Goal: Task Accomplishment & Management: Manage account settings

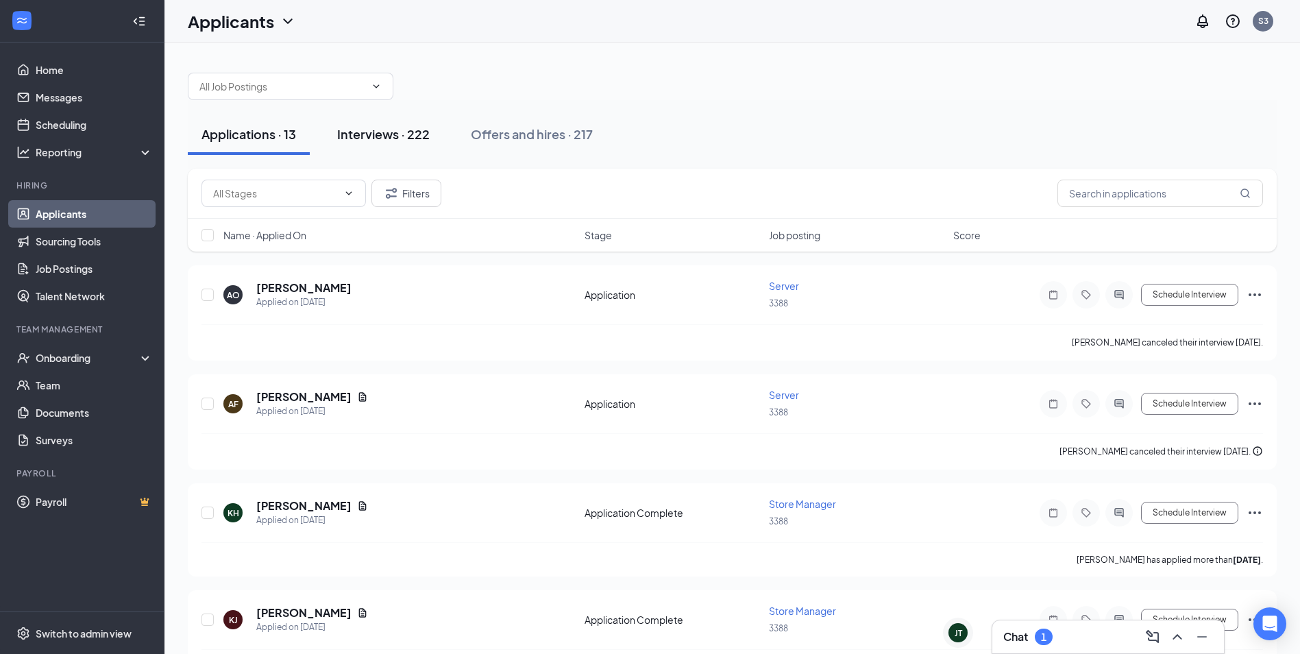
click at [400, 142] on div "Interviews · 222" at bounding box center [383, 133] width 93 height 17
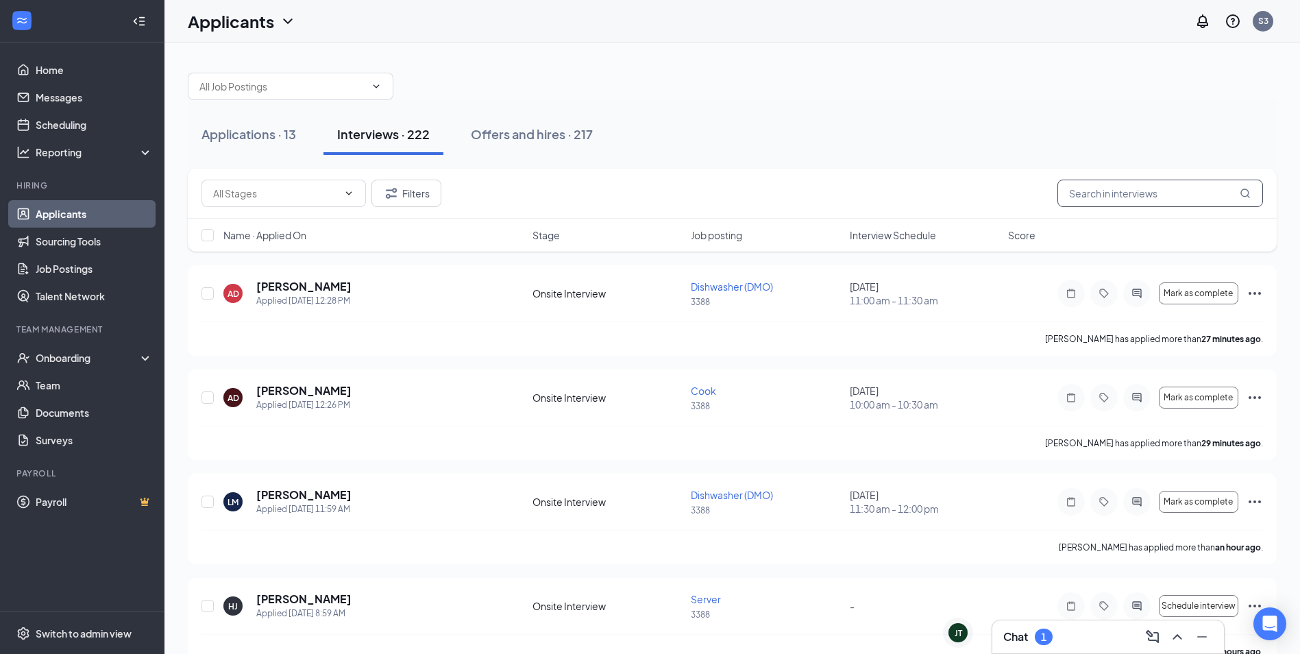
click at [1148, 195] on input "text" at bounding box center [1160, 193] width 206 height 27
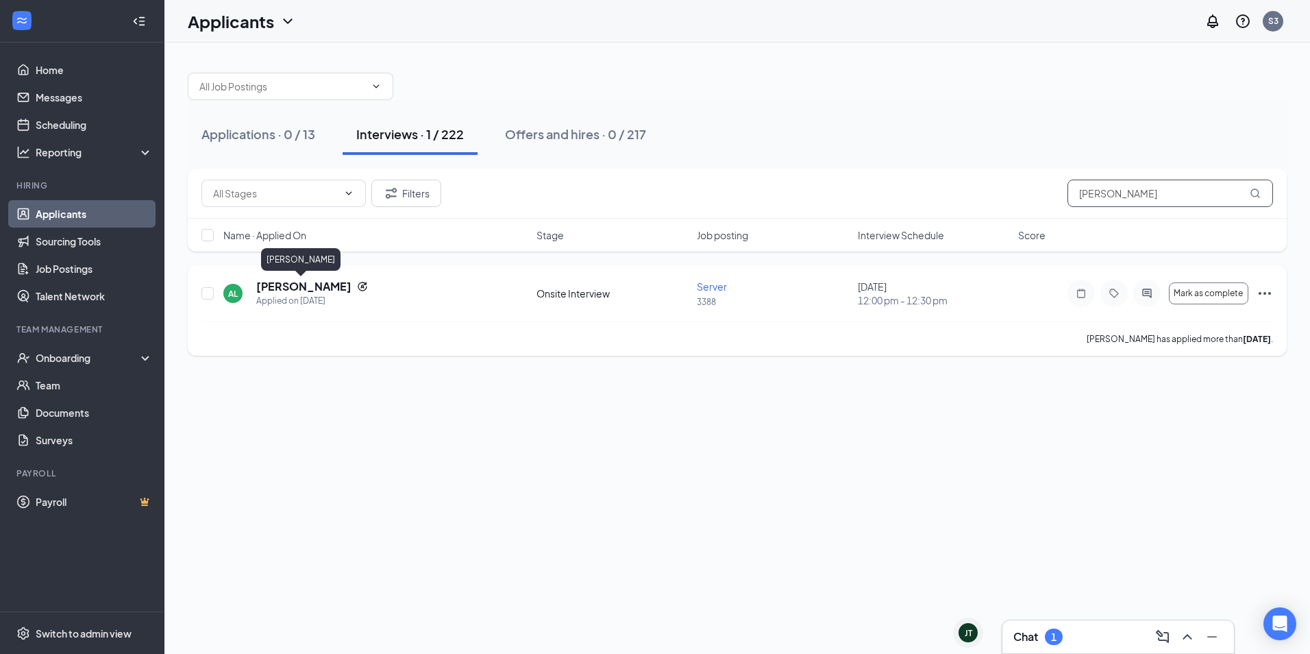
type input "[PERSON_NAME]"
click at [314, 291] on h5 "[PERSON_NAME]" at bounding box center [303, 286] width 95 height 15
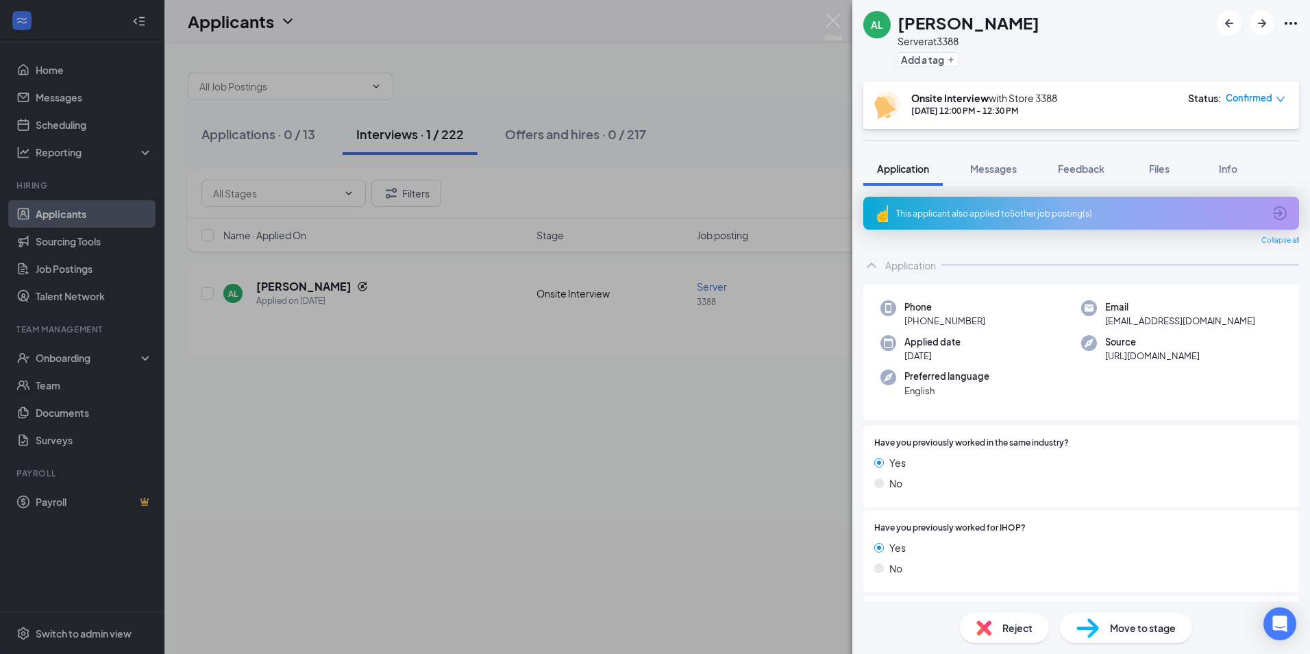
click at [1169, 635] on span "Move to stage" at bounding box center [1143, 627] width 66 height 15
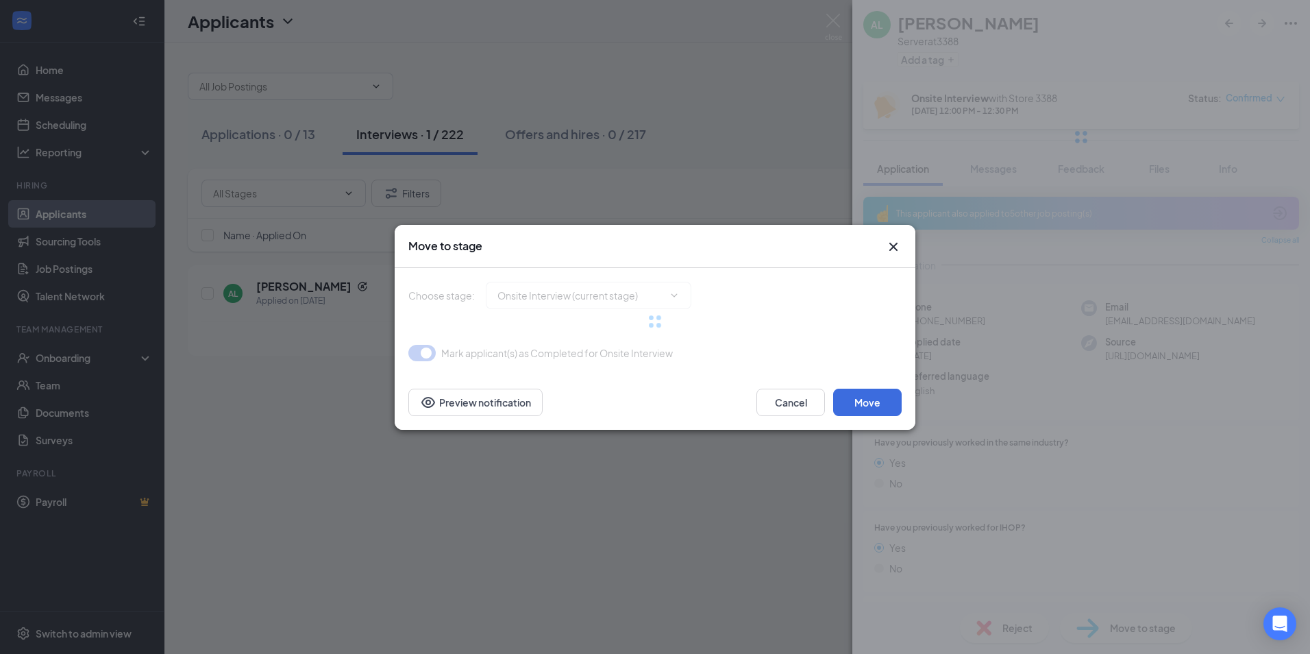
type input "Hiring Complete (final stage)"
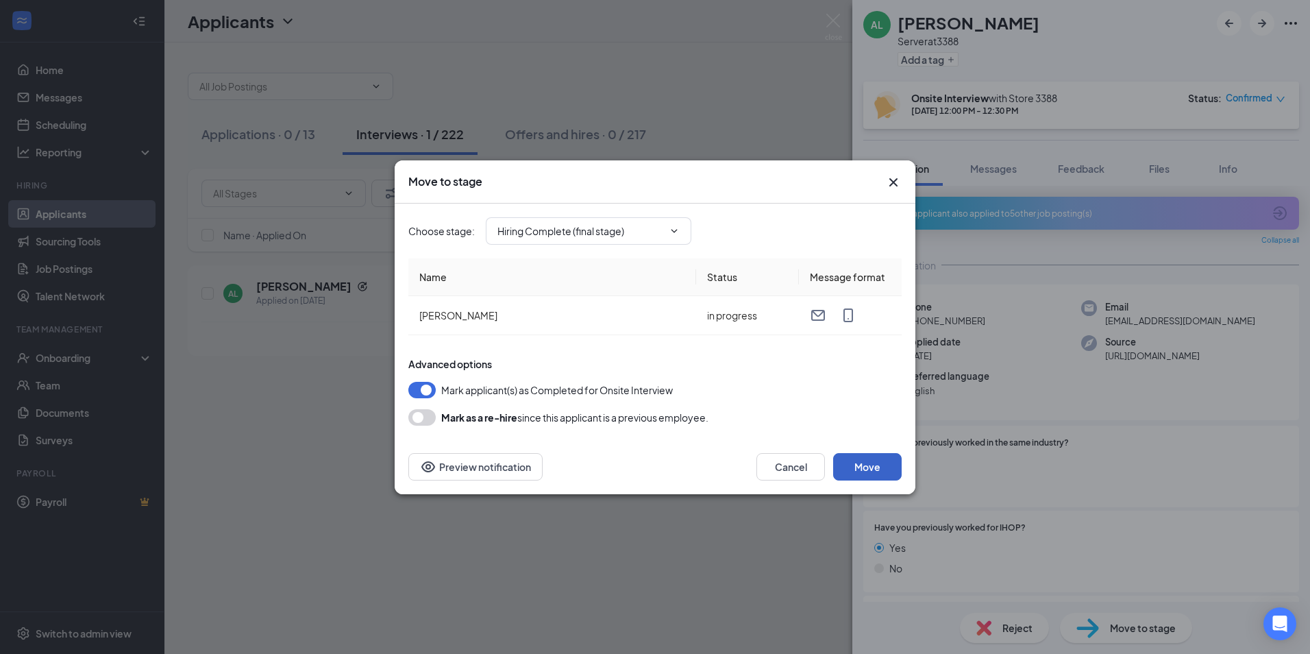
click at [848, 463] on button "Move" at bounding box center [867, 466] width 69 height 27
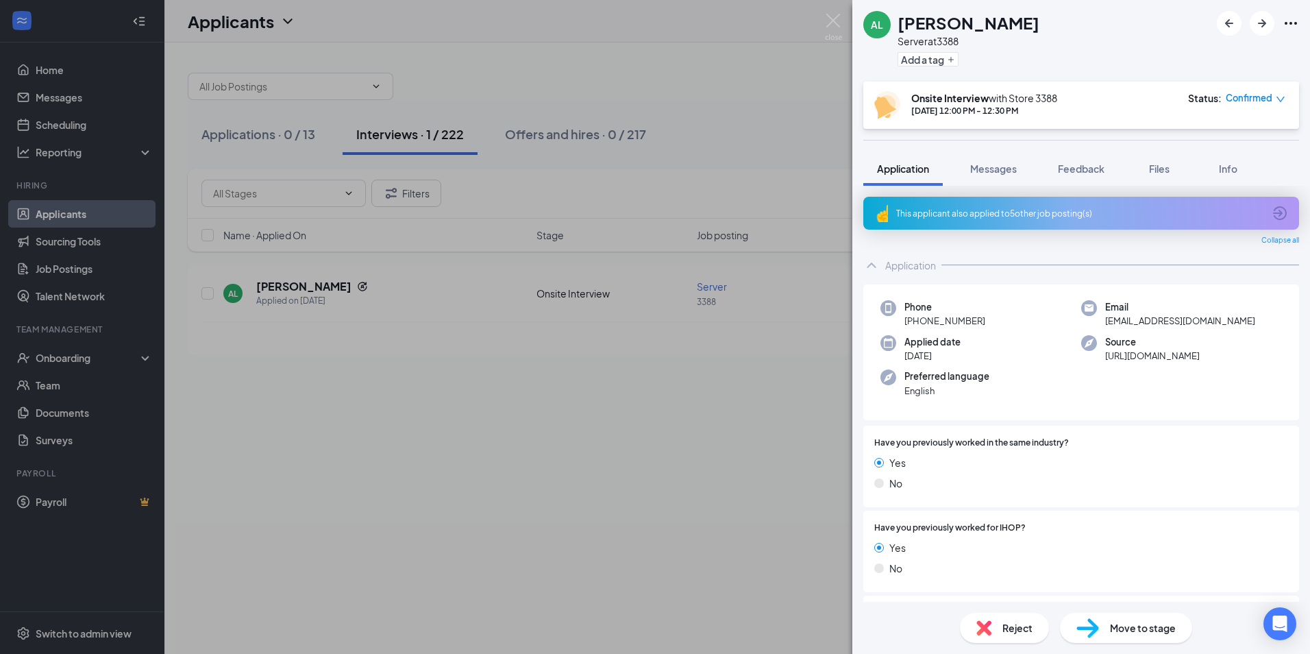
click at [1155, 635] on span "Move to stage" at bounding box center [1143, 627] width 66 height 15
type input "Hiring Complete (final stage)"
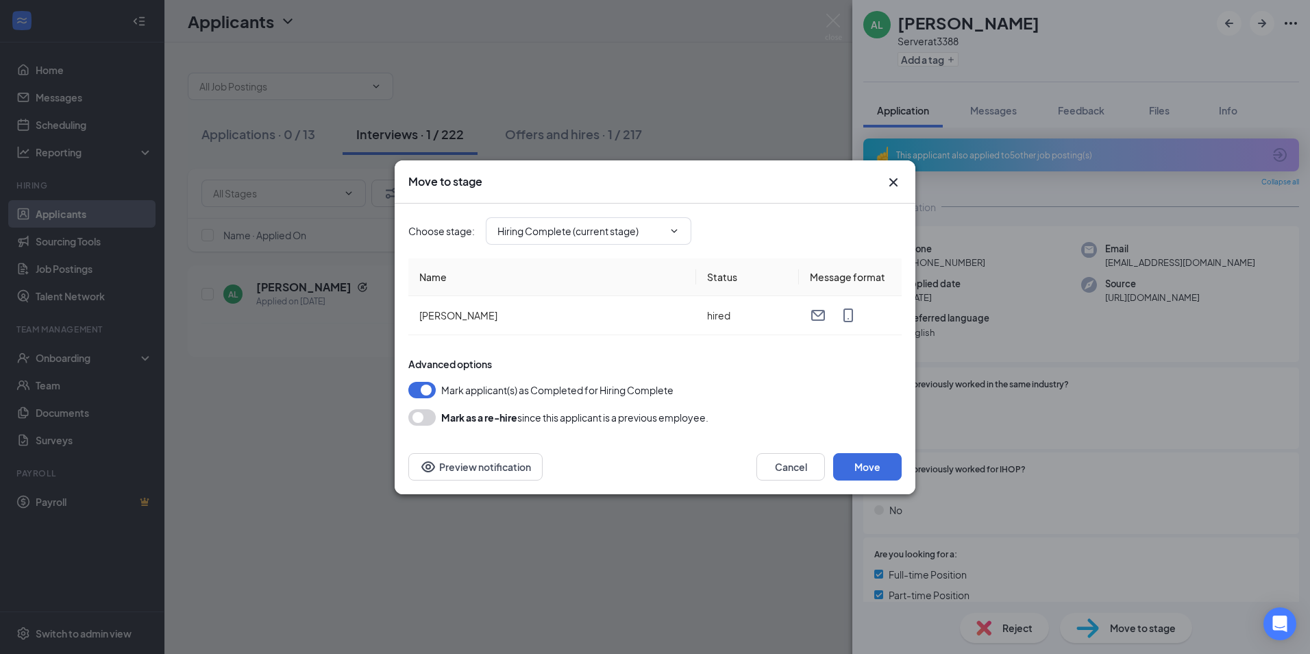
click at [896, 534] on div "Move to stage Choose stage : Hiring Complete (current stage) Name Status Messag…" at bounding box center [655, 327] width 1310 height 654
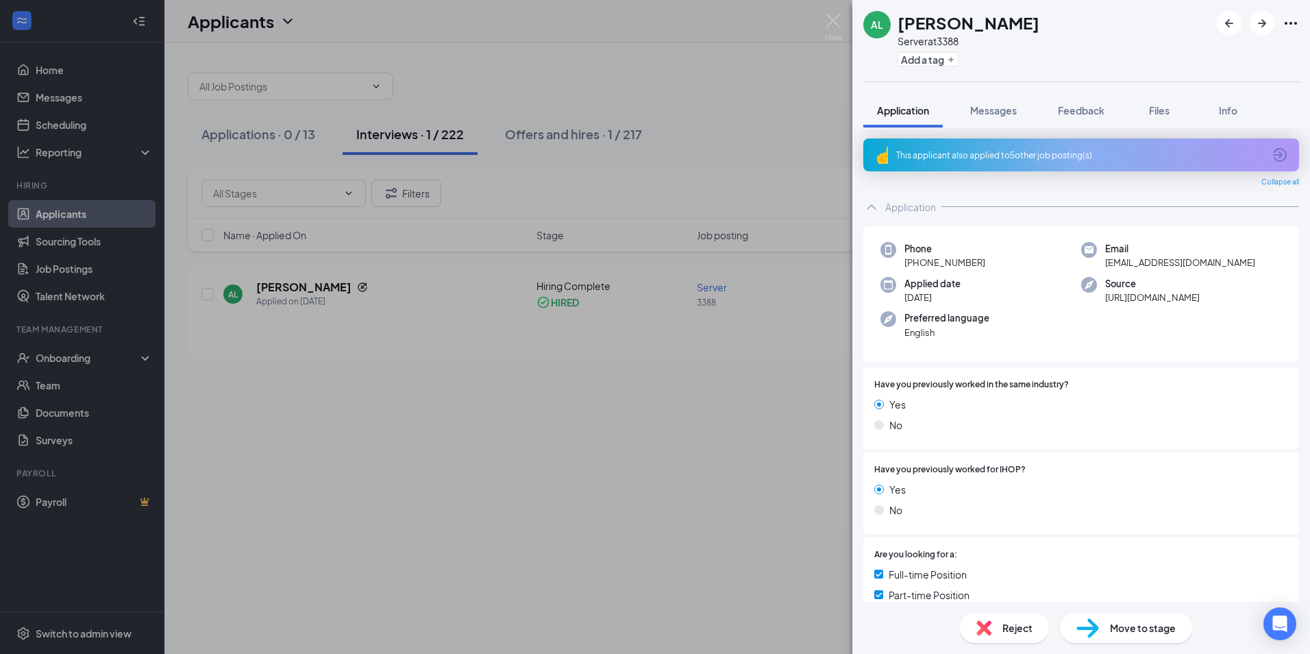
click at [1136, 635] on div "Move to stage" at bounding box center [1126, 628] width 132 height 30
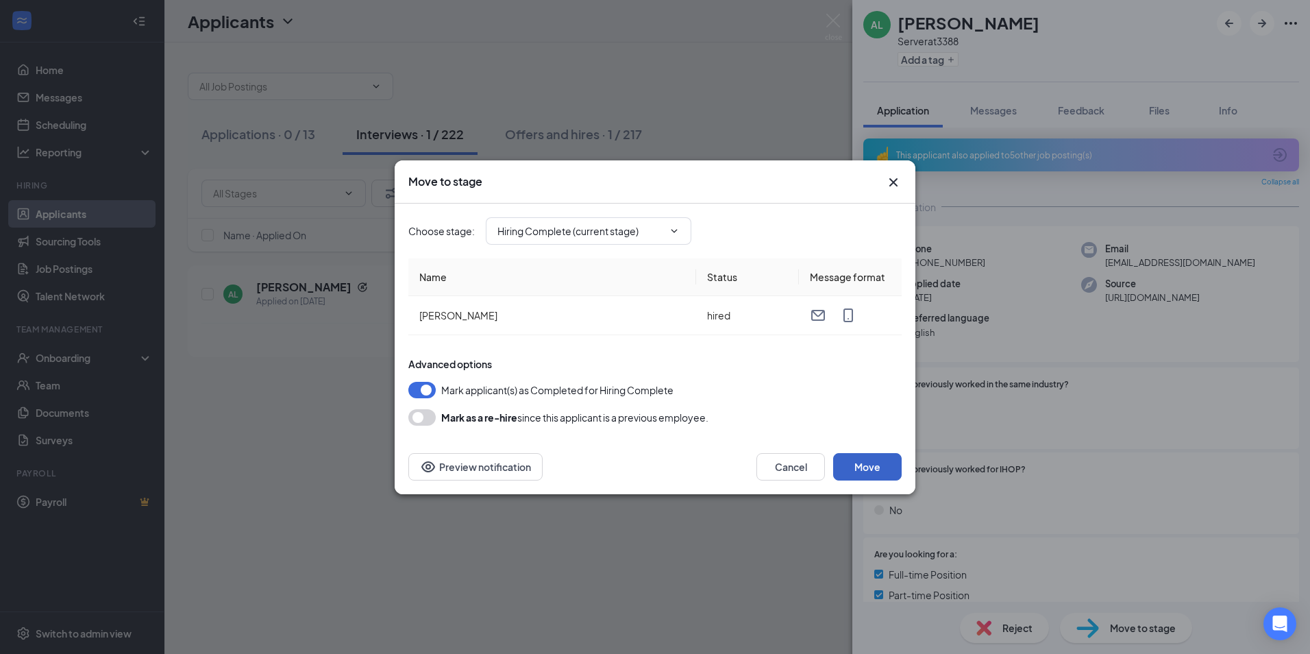
click at [860, 456] on button "Move" at bounding box center [867, 466] width 69 height 27
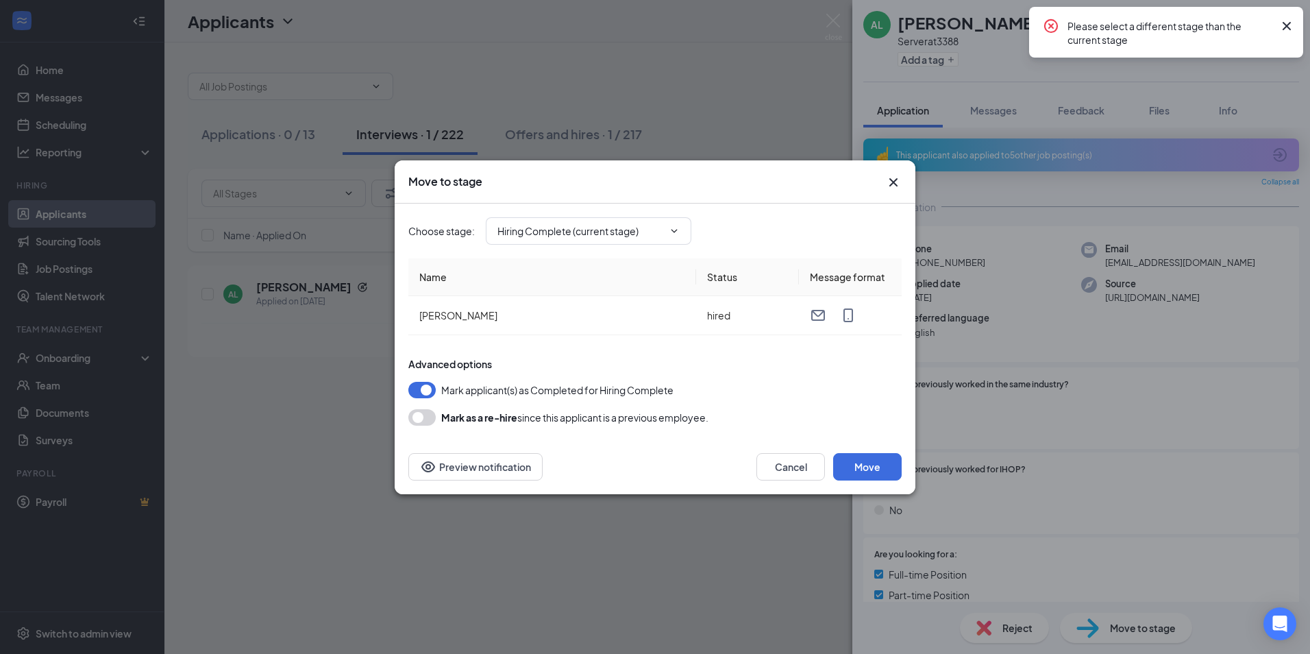
click at [898, 186] on icon "Cross" at bounding box center [893, 182] width 16 height 16
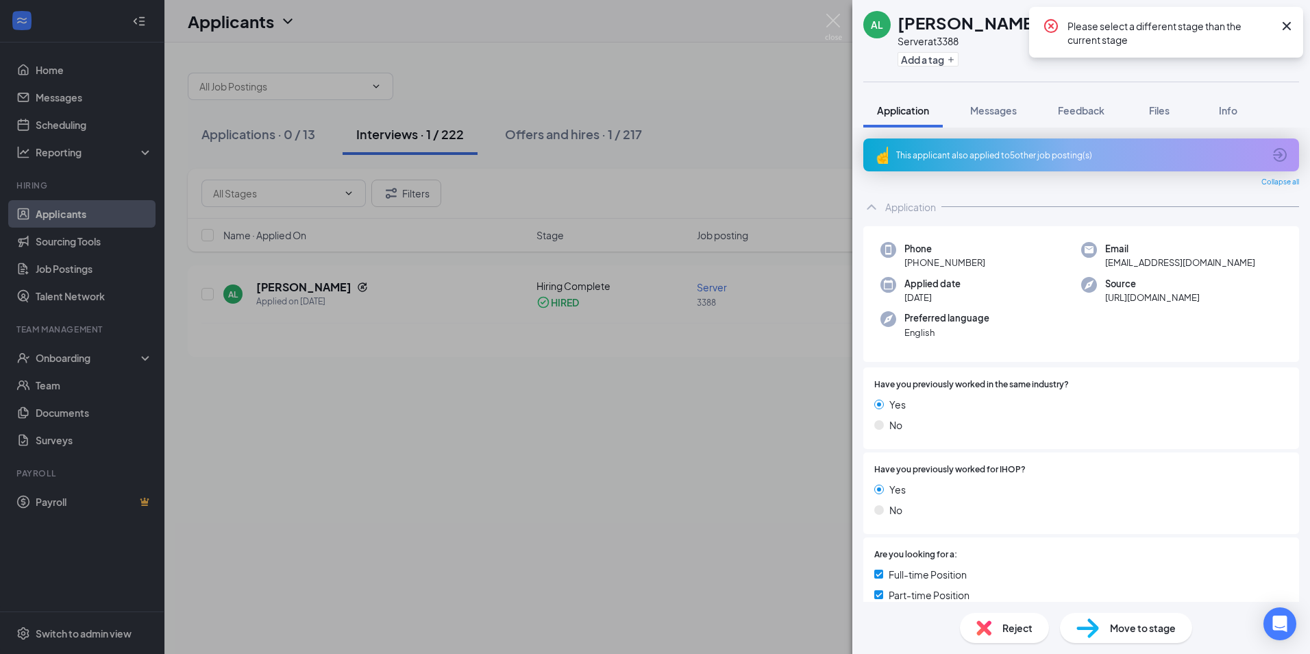
click at [1284, 32] on icon "Cross" at bounding box center [1287, 26] width 16 height 16
click at [652, 347] on div "AL [PERSON_NAME] Server at 3388 Add a tag Application Messages Feedback Files I…" at bounding box center [655, 327] width 1310 height 654
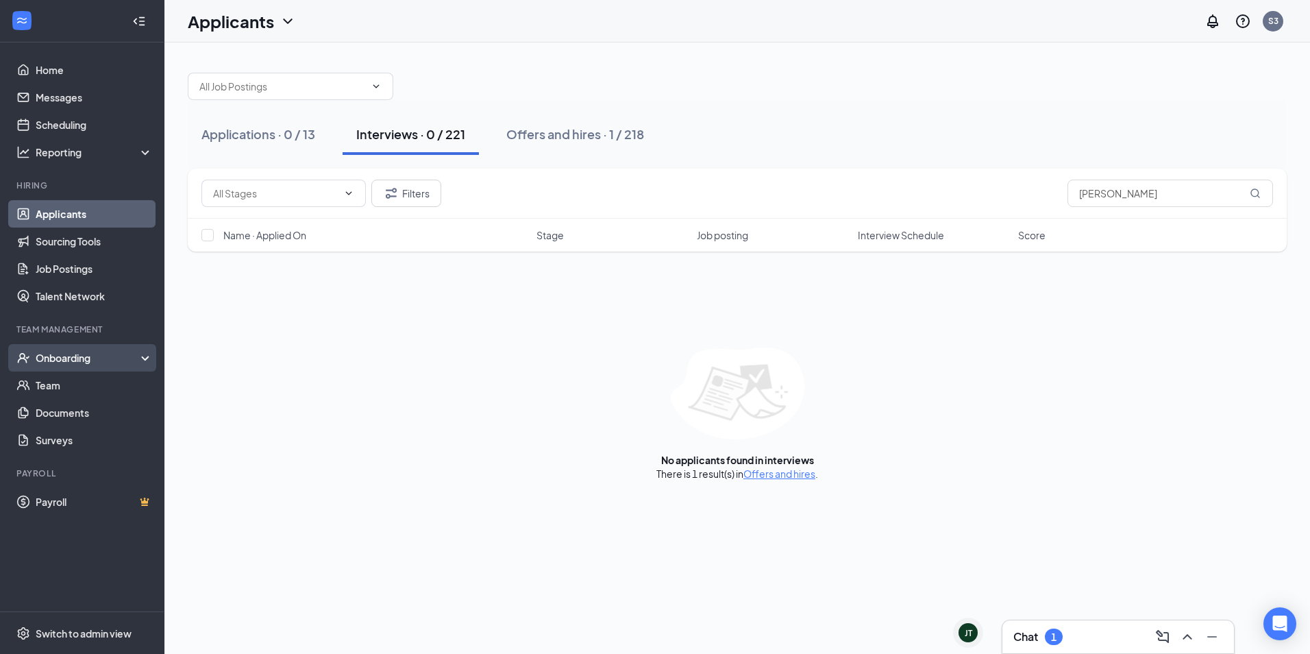
click at [95, 371] on div "Onboarding" at bounding box center [82, 357] width 164 height 27
click at [86, 384] on link "Overview" at bounding box center [94, 384] width 117 height 27
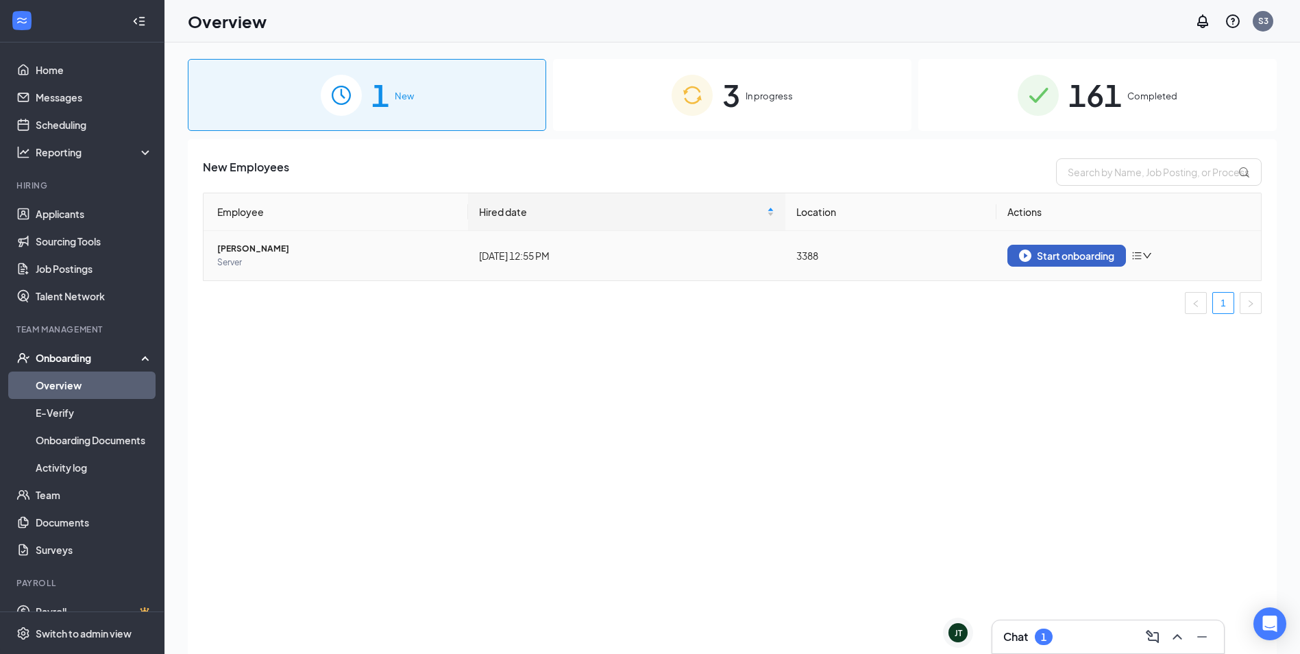
click at [1065, 263] on button "Start onboarding" at bounding box center [1066, 256] width 119 height 22
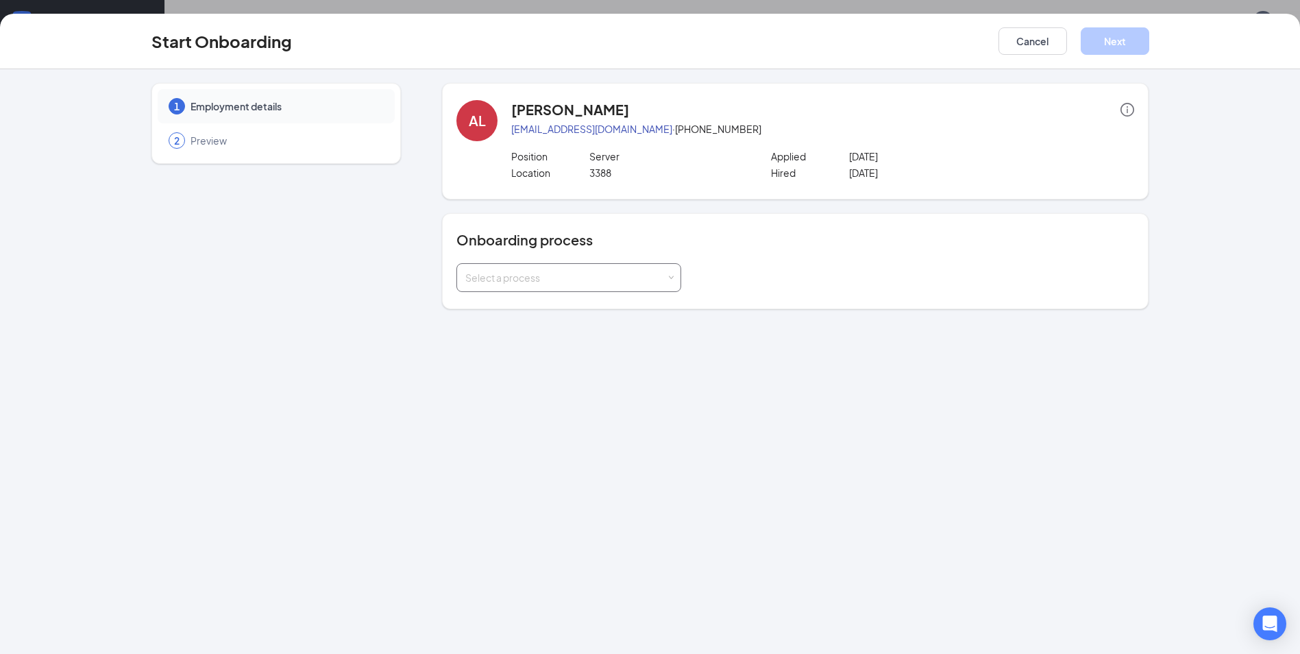
click at [487, 288] on div "Select a process" at bounding box center [568, 277] width 207 height 27
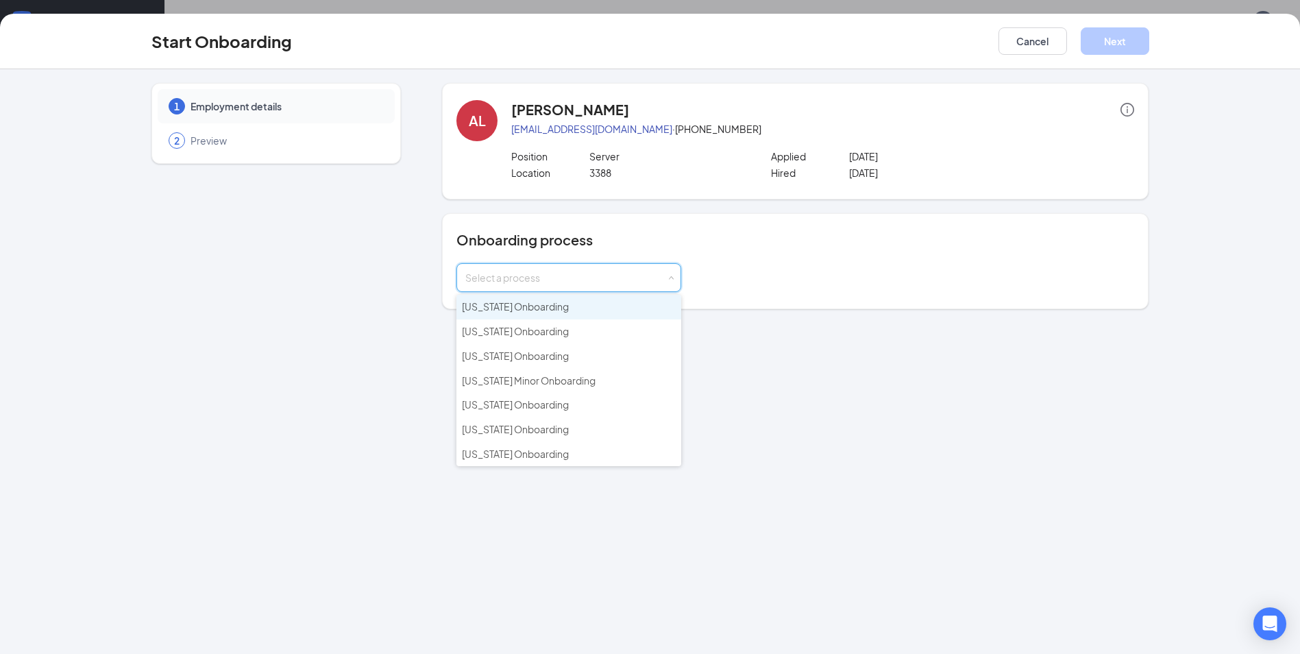
click at [526, 296] on li "[US_STATE] Onboarding" at bounding box center [568, 307] width 225 height 25
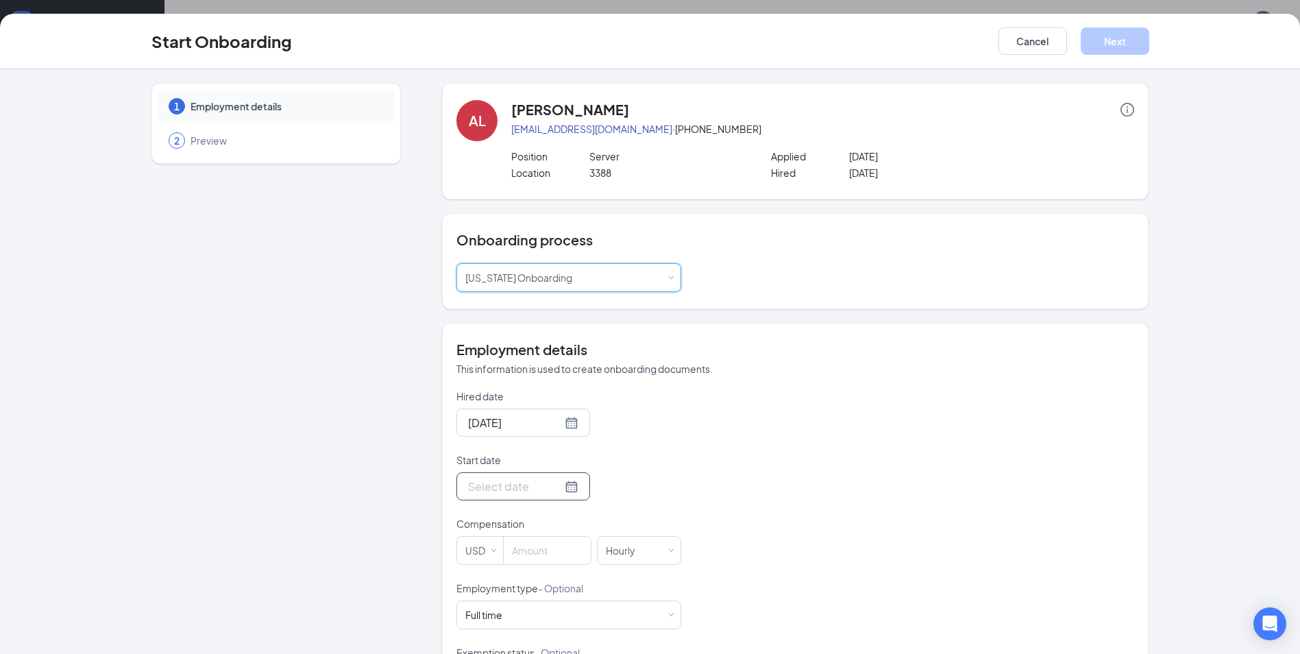
click at [541, 482] on input "Start date" at bounding box center [515, 486] width 94 height 17
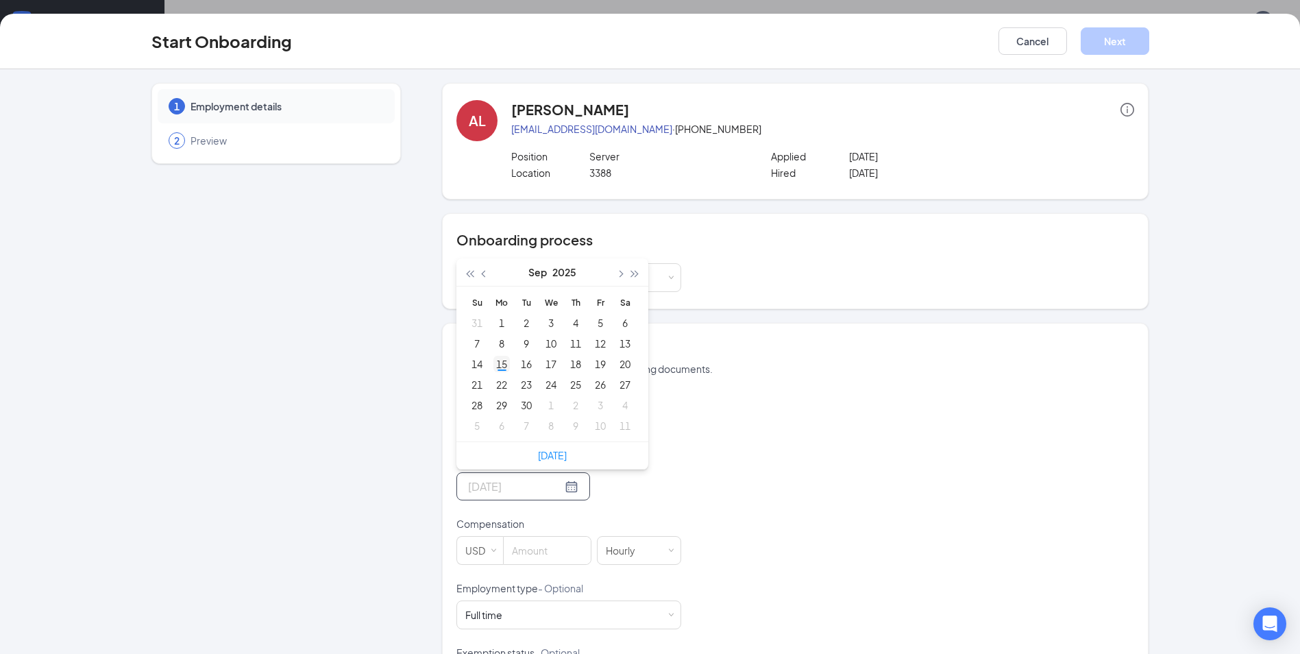
type input "[DATE]"
click at [501, 370] on div "15" at bounding box center [501, 364] width 16 height 16
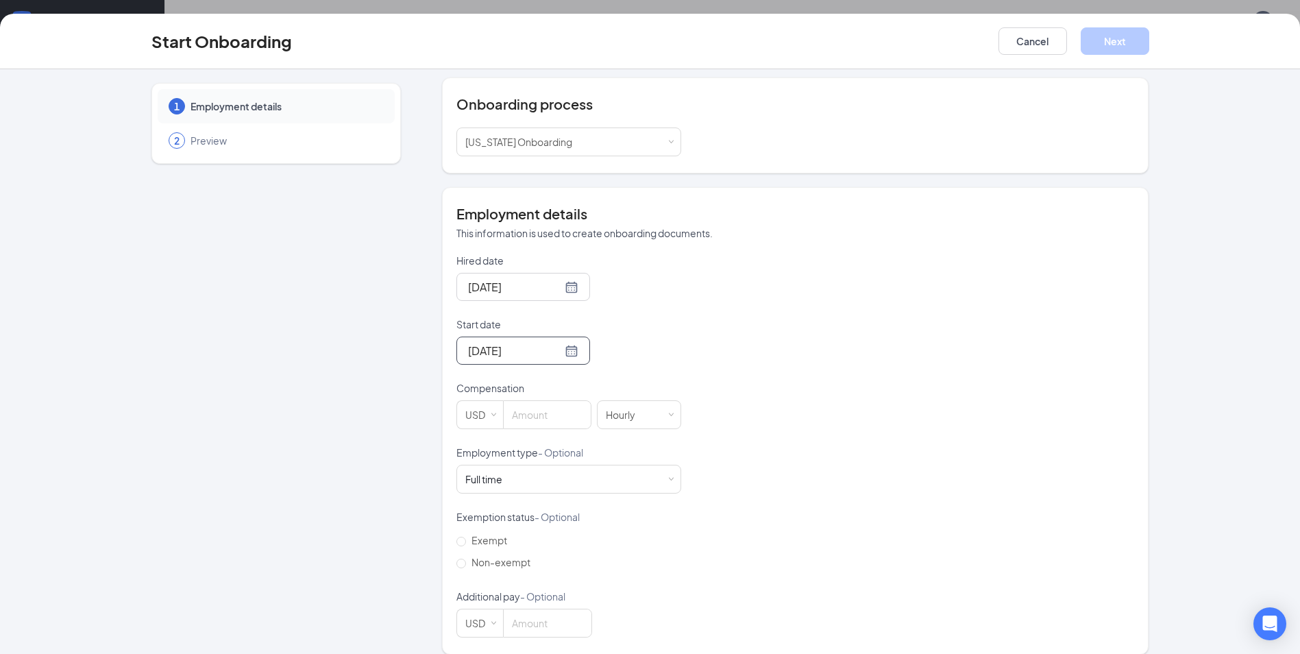
scroll to position [137, 0]
click at [493, 408] on div "USD" at bounding box center [479, 413] width 47 height 29
click at [528, 415] on input at bounding box center [547, 413] width 87 height 27
type input "11.7"
click at [518, 480] on div "Full time Works 30+ hours per week and is reasonably expected to work" at bounding box center [568, 477] width 207 height 27
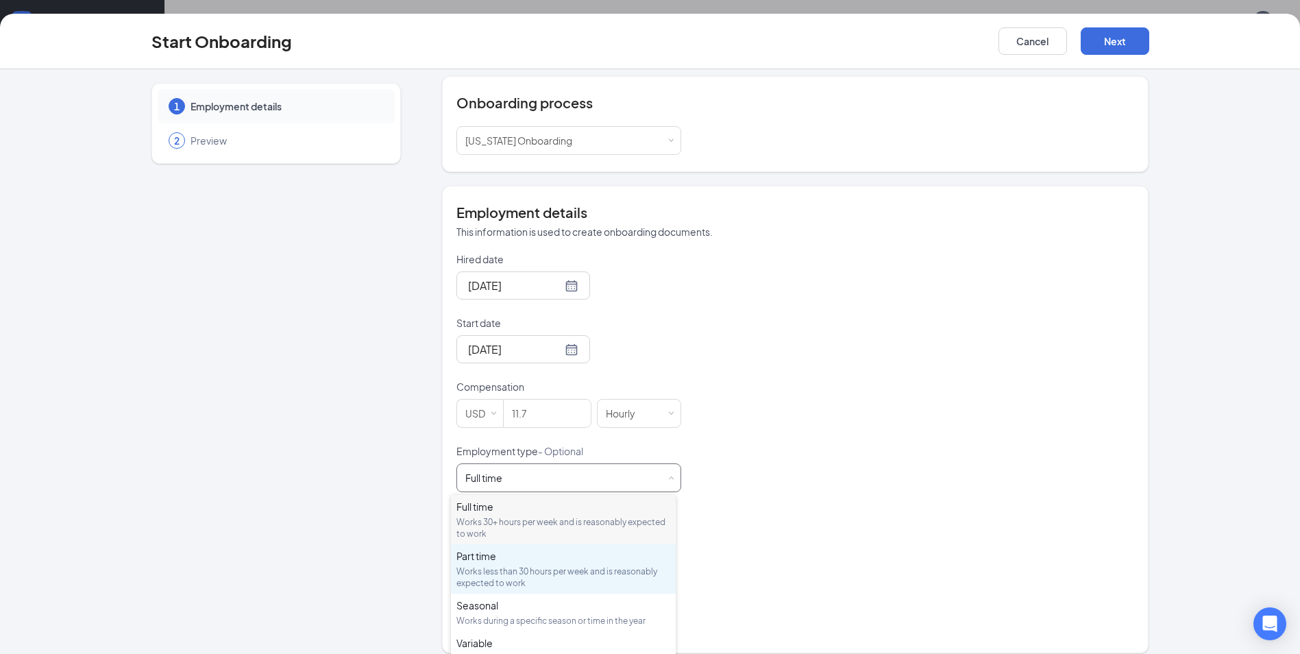
click at [512, 572] on div "Works less than 30 hours per week and is reasonably expected to work" at bounding box center [563, 576] width 214 height 23
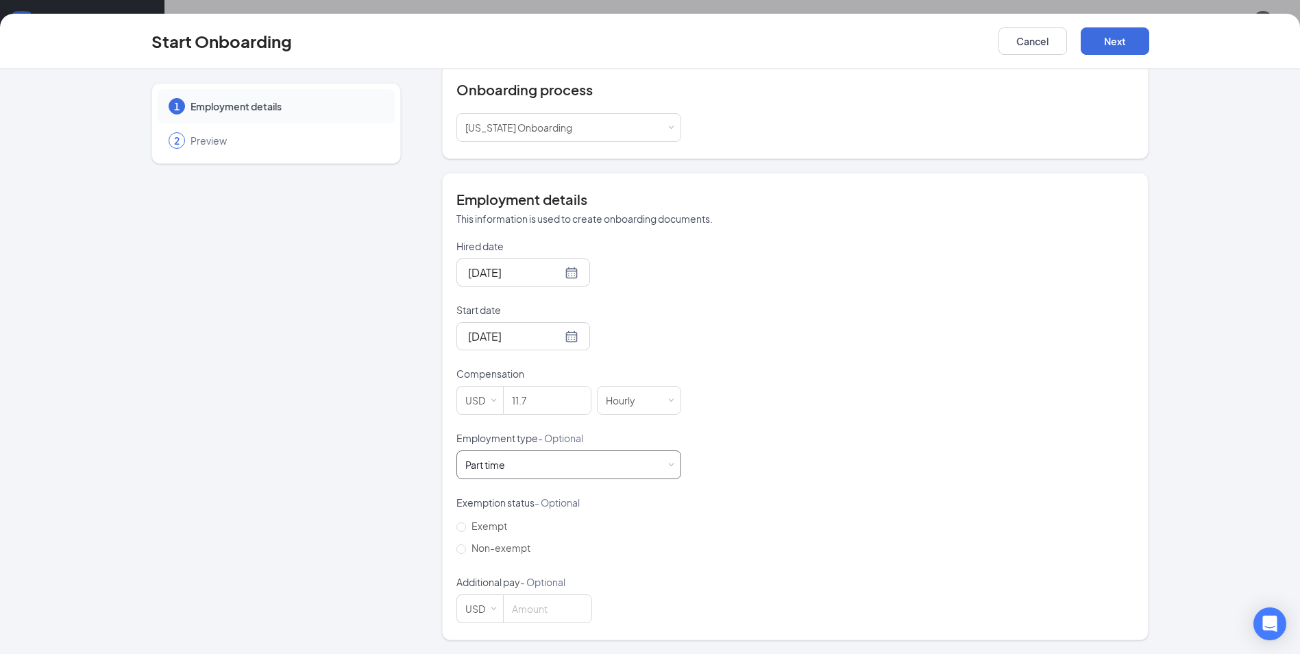
scroll to position [62, 0]
click at [1119, 36] on button "Next" at bounding box center [1115, 40] width 69 height 27
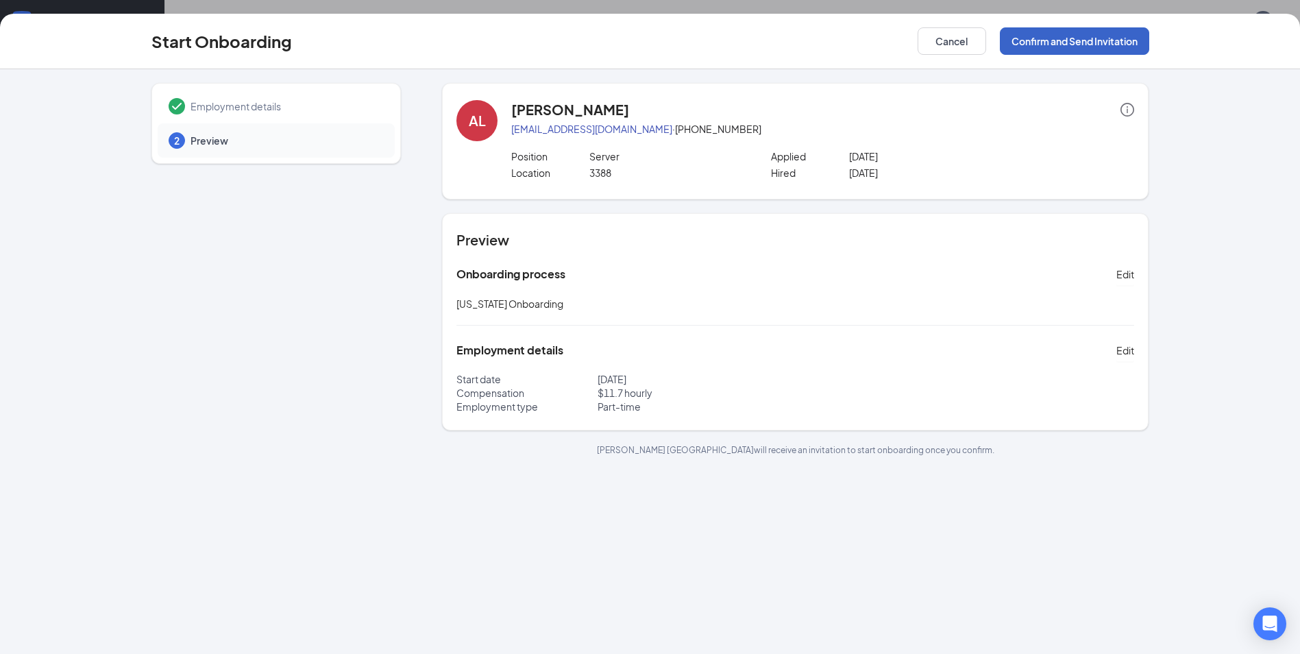
click at [1131, 29] on button "Confirm and Send Invitation" at bounding box center [1074, 40] width 149 height 27
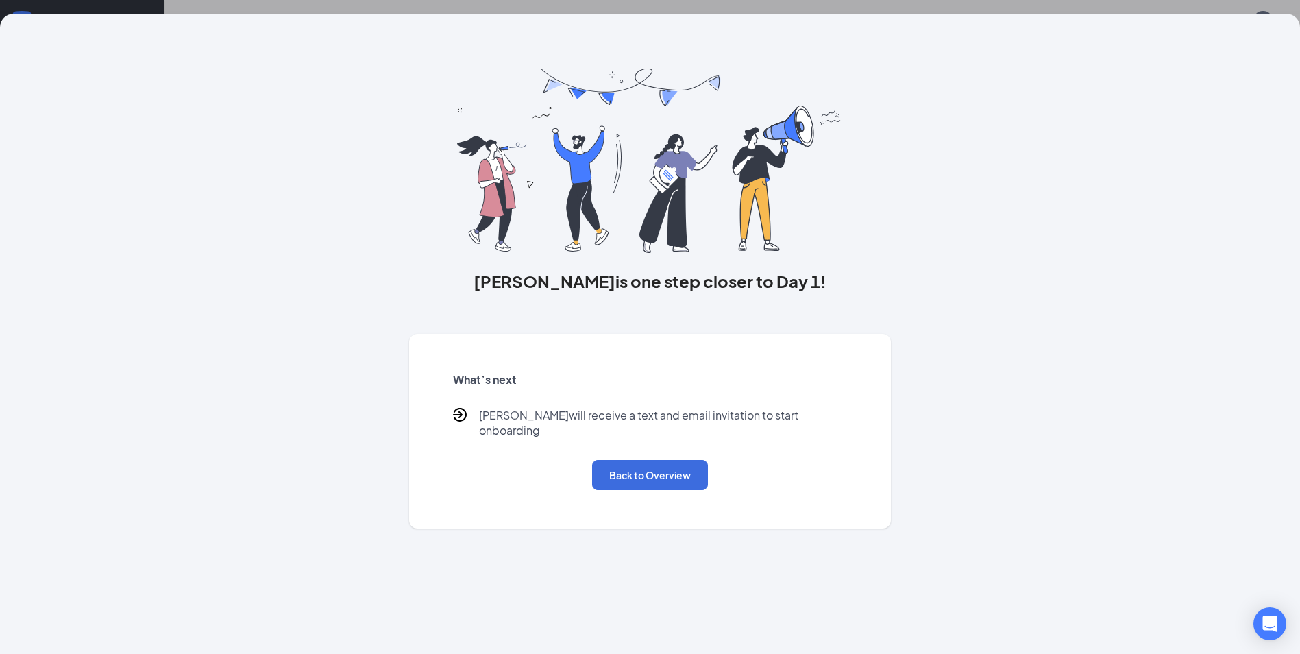
click at [604, 445] on div "What’s next [PERSON_NAME] will receive a text and email invitation to start onb…" at bounding box center [651, 431] width 428 height 151
drag, startPoint x: 663, startPoint y: 520, endPoint x: 662, endPoint y: 450, distance: 70.6
click at [663, 515] on div "[PERSON_NAME] is one step closer to Day 1! What’s next [PERSON_NAME] will recei…" at bounding box center [650, 334] width 1300 height 640
click at [662, 460] on button "Back to Overview" at bounding box center [650, 475] width 116 height 30
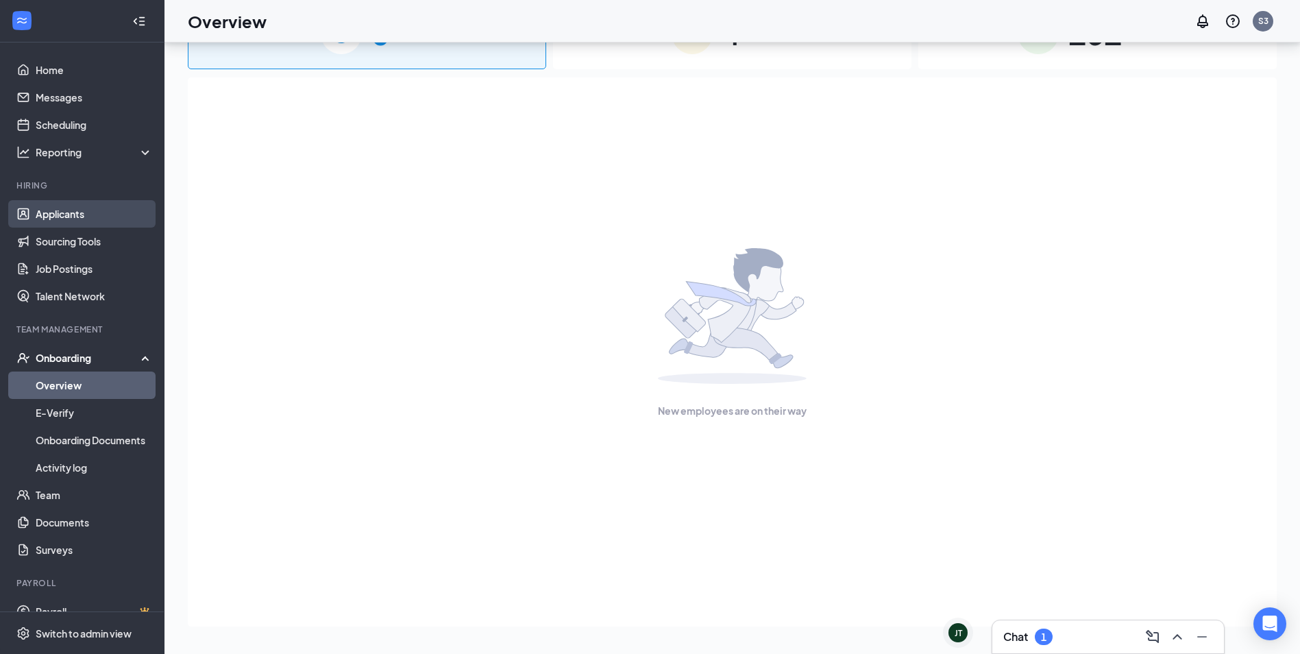
click at [58, 216] on link "Applicants" at bounding box center [94, 213] width 117 height 27
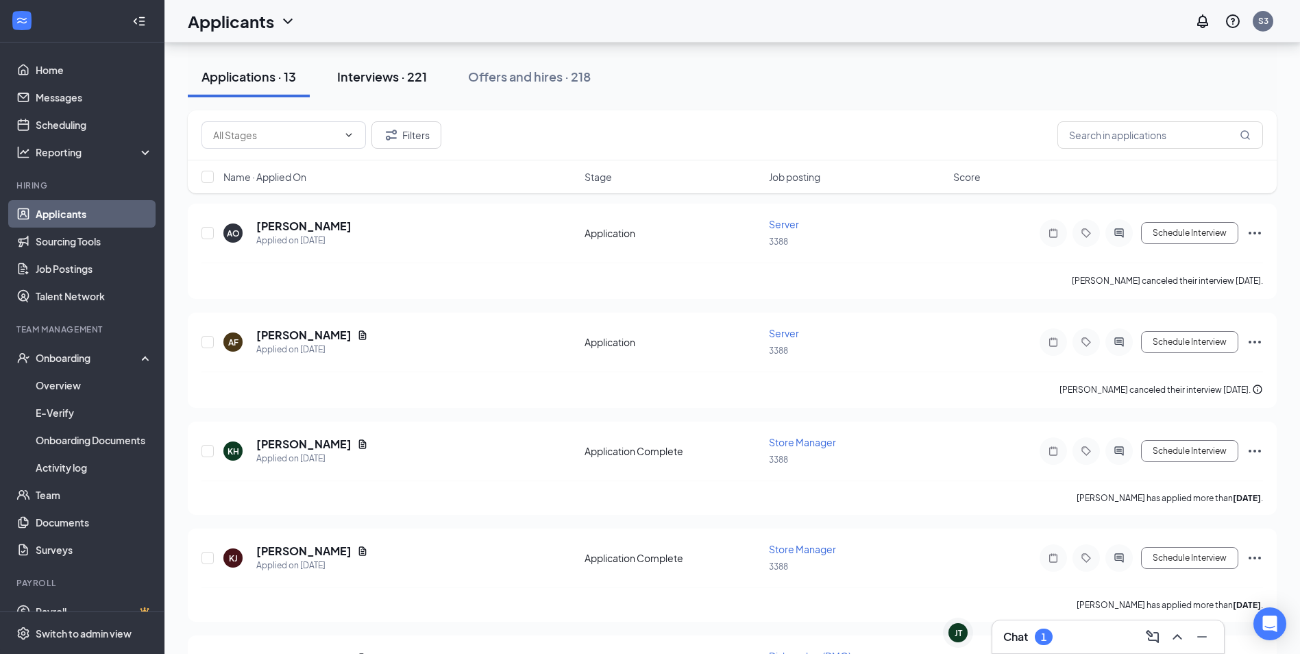
click at [412, 67] on button "Interviews · 221" at bounding box center [381, 76] width 117 height 41
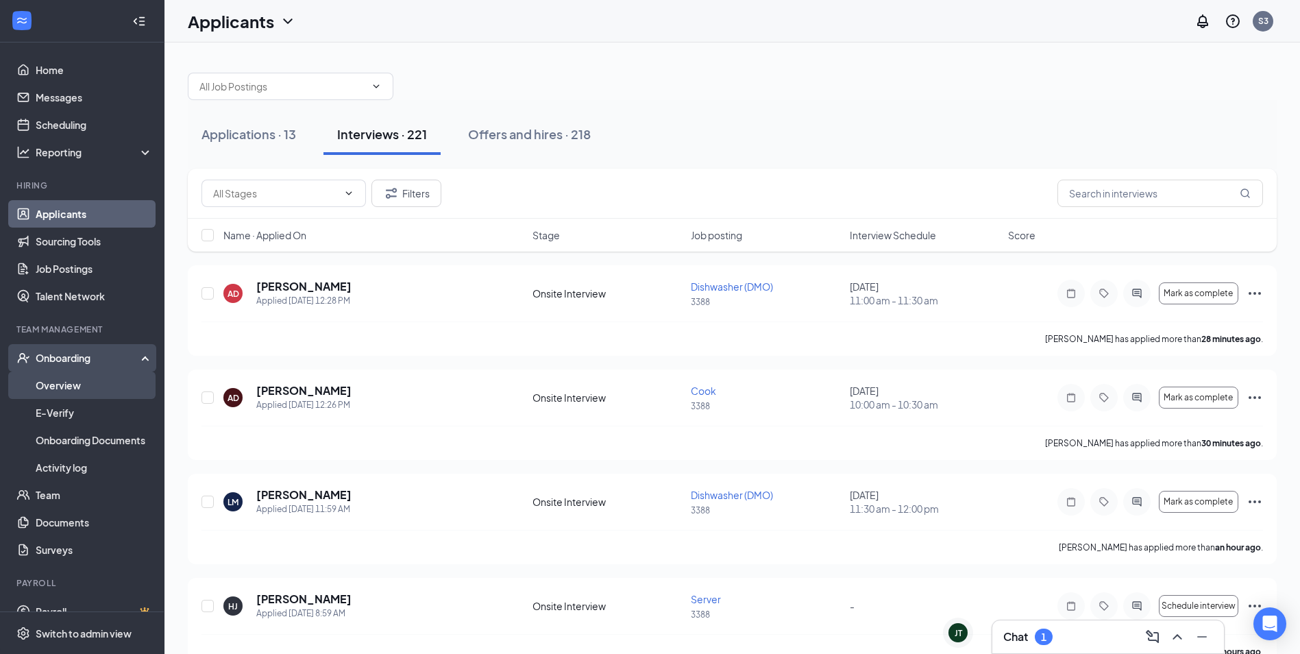
click at [79, 382] on link "Overview" at bounding box center [94, 384] width 117 height 27
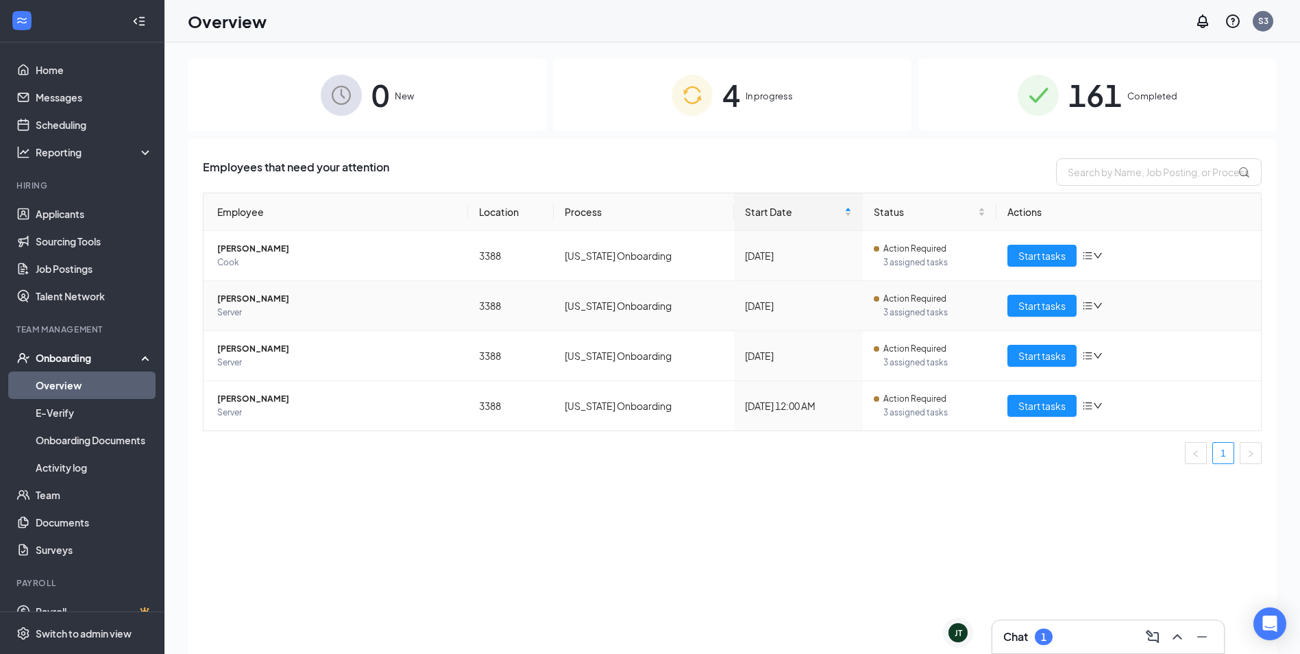
click at [939, 308] on span "3 assigned tasks" at bounding box center [934, 313] width 102 height 14
click at [1062, 308] on span "Start tasks" at bounding box center [1041, 305] width 47 height 15
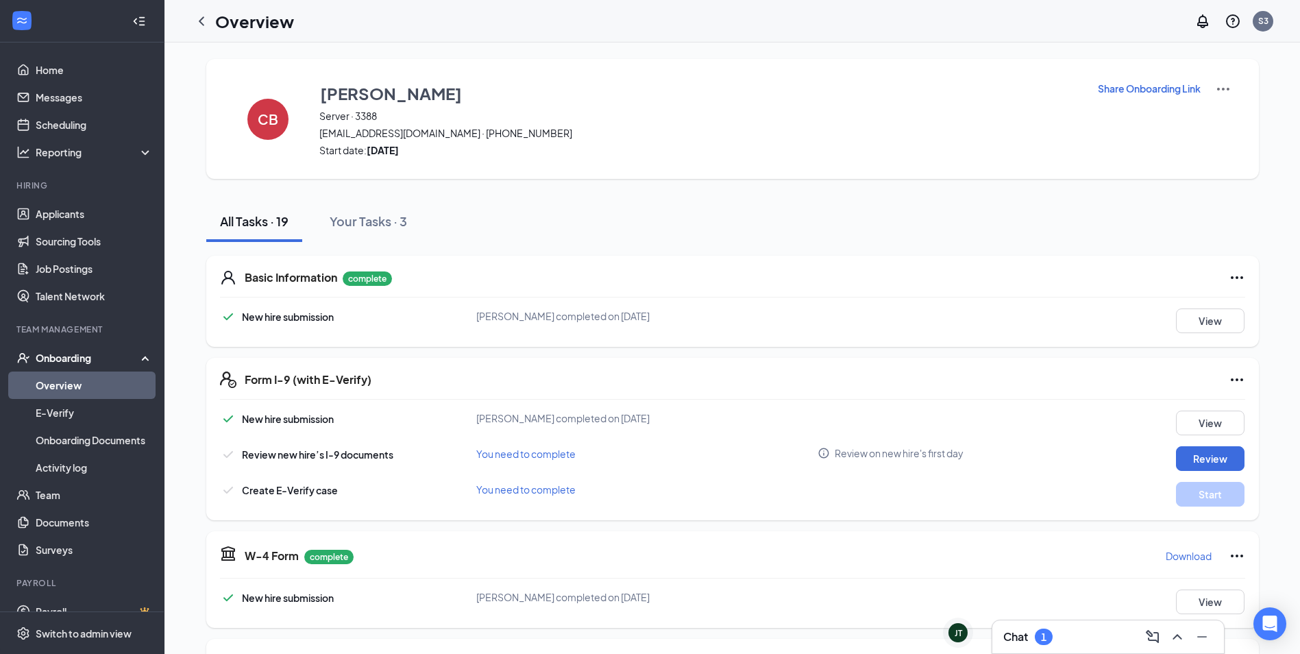
click at [1055, 632] on div "Chat 1" at bounding box center [1108, 637] width 210 height 22
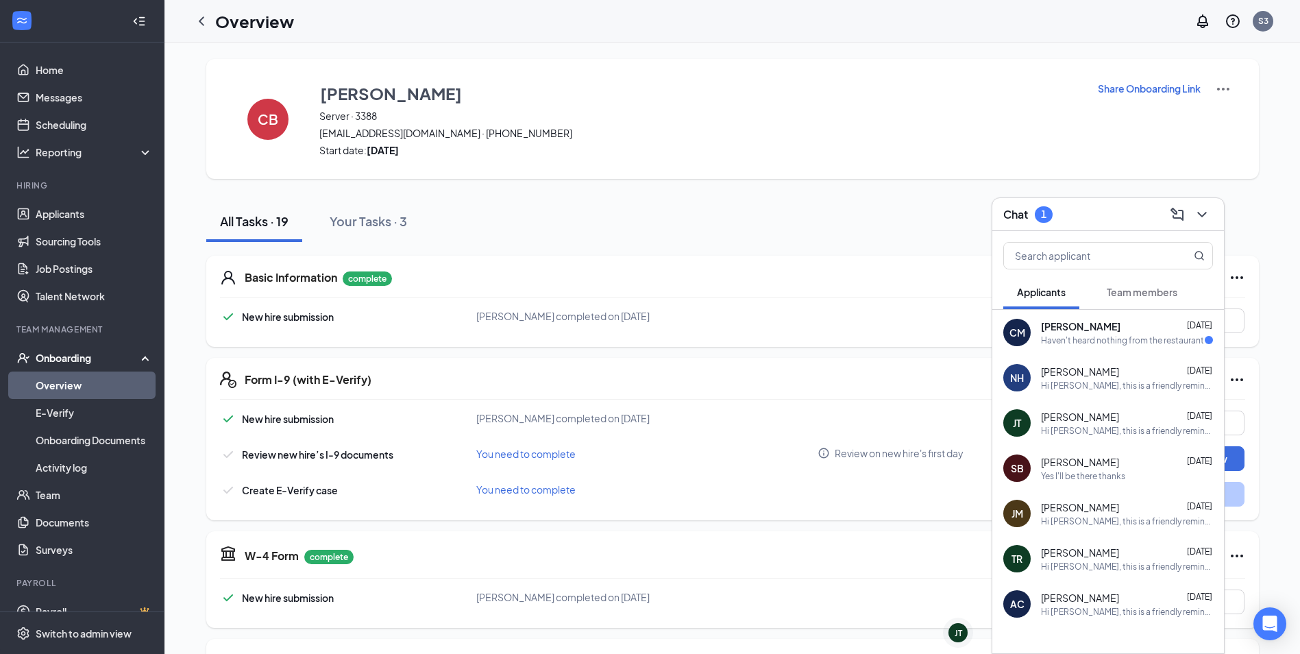
click at [1124, 343] on div "Haven't heard nothing from the restaurant" at bounding box center [1122, 340] width 163 height 12
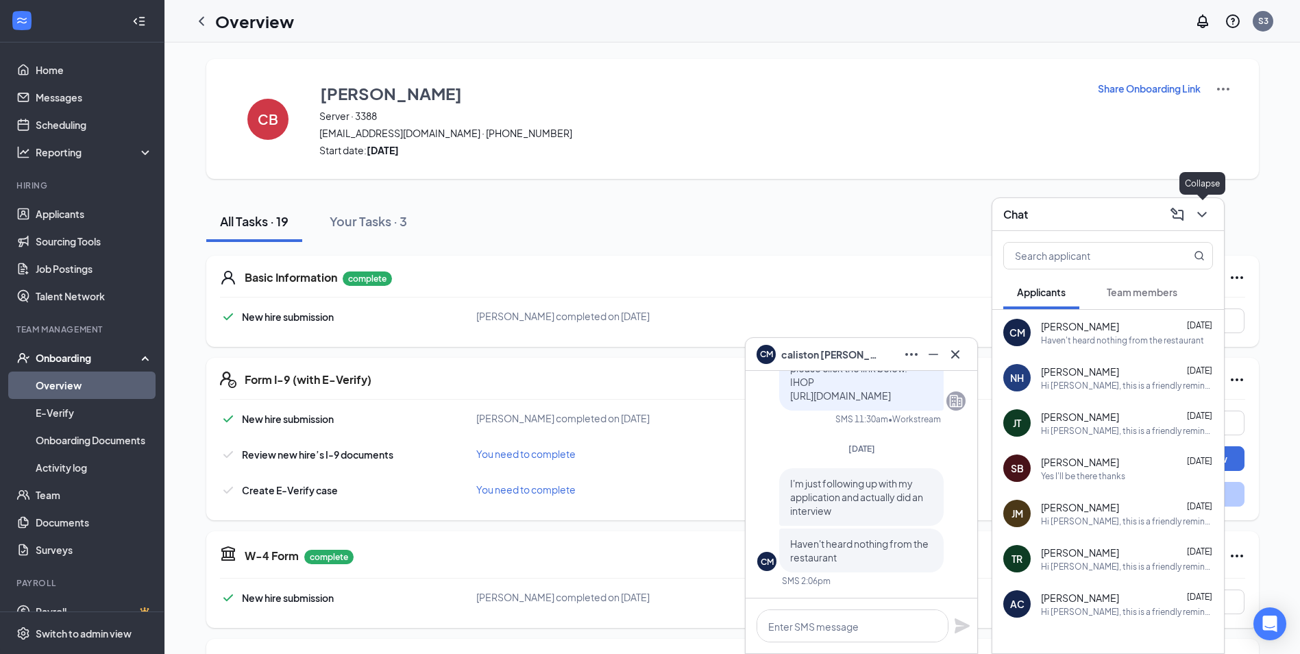
click at [1207, 212] on icon "ChevronDown" at bounding box center [1202, 214] width 16 height 16
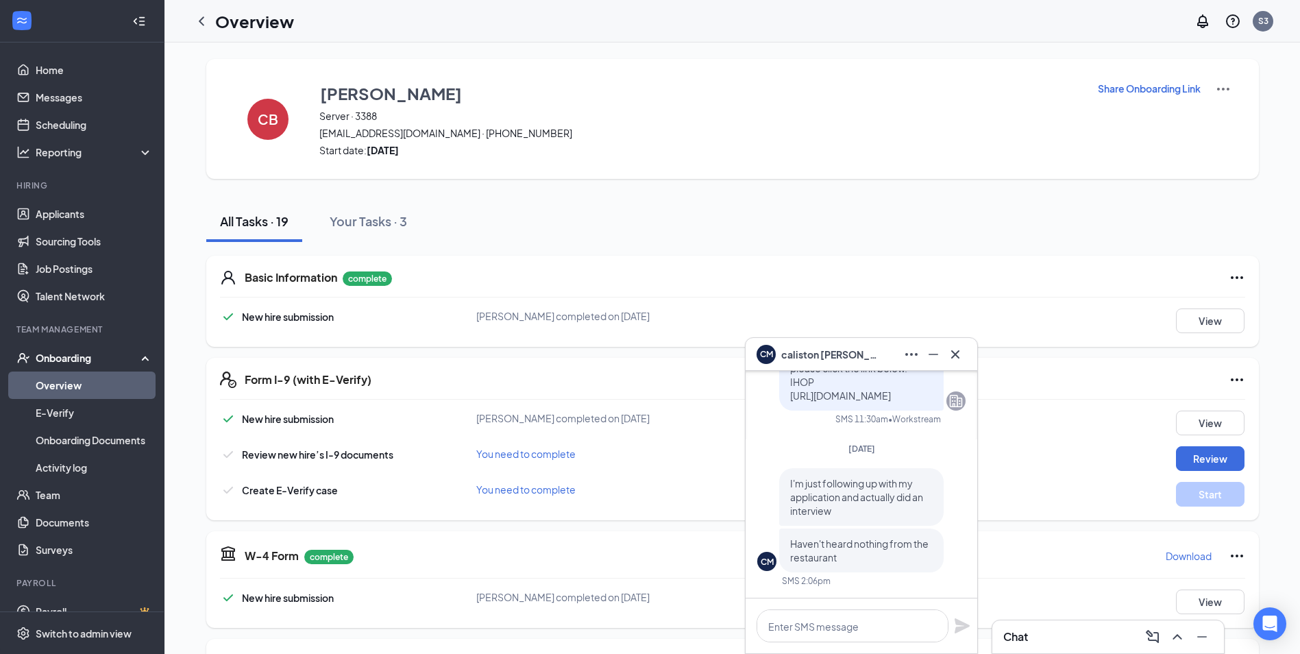
click at [599, 216] on div "All Tasks · 19 Your Tasks · 3" at bounding box center [732, 221] width 1053 height 41
click at [199, 29] on icon "ChevronLeft" at bounding box center [201, 21] width 16 height 16
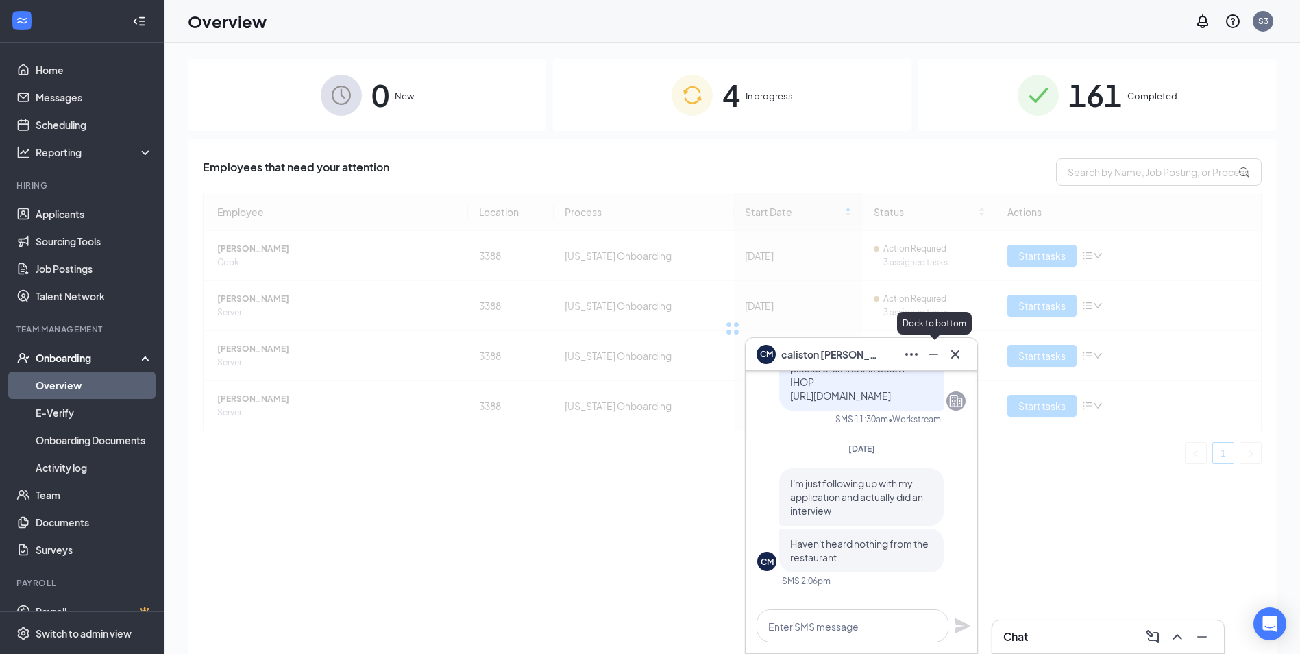
click at [932, 358] on icon "Minimize" at bounding box center [933, 354] width 16 height 16
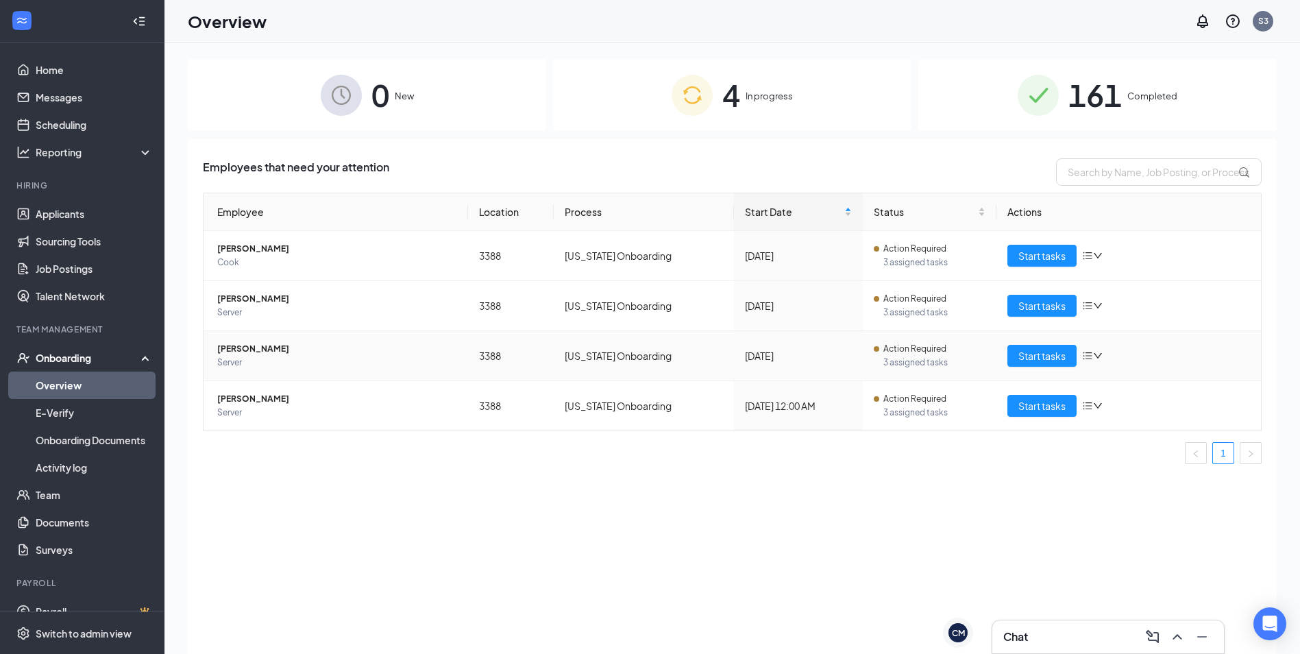
click at [245, 341] on td "[PERSON_NAME] Server" at bounding box center [336, 356] width 265 height 50
click at [252, 351] on span "[PERSON_NAME]" at bounding box center [337, 349] width 240 height 14
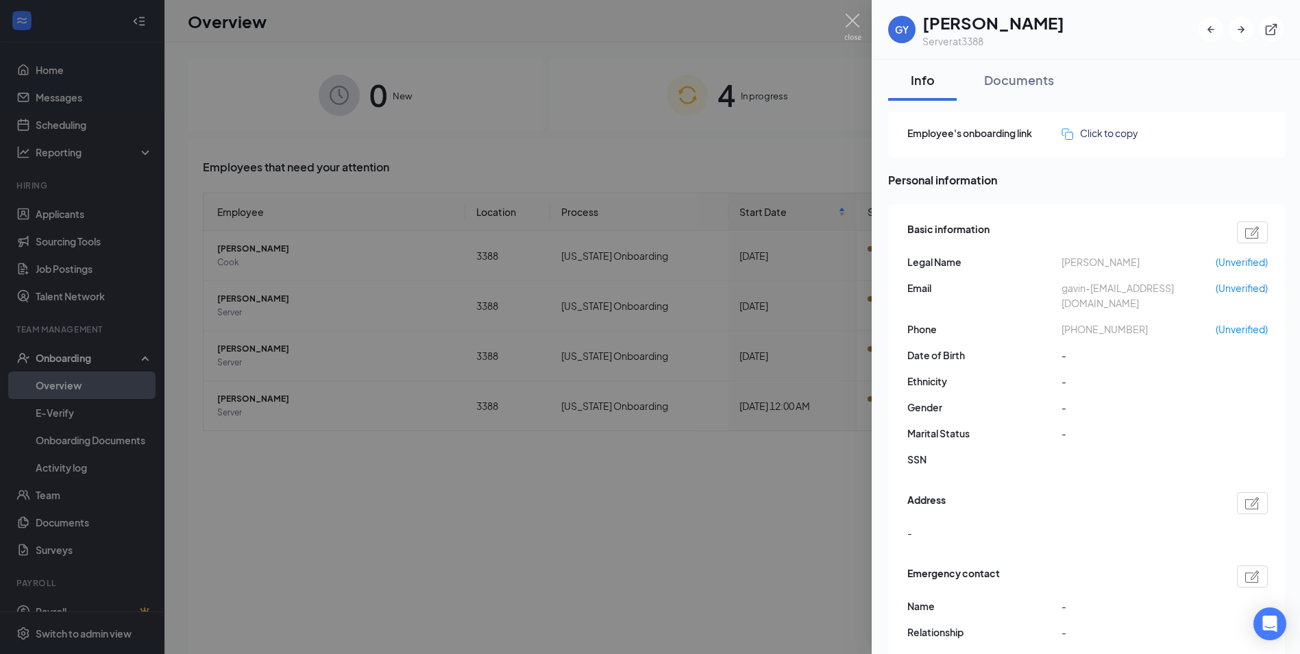
click at [375, 349] on div at bounding box center [650, 327] width 1300 height 654
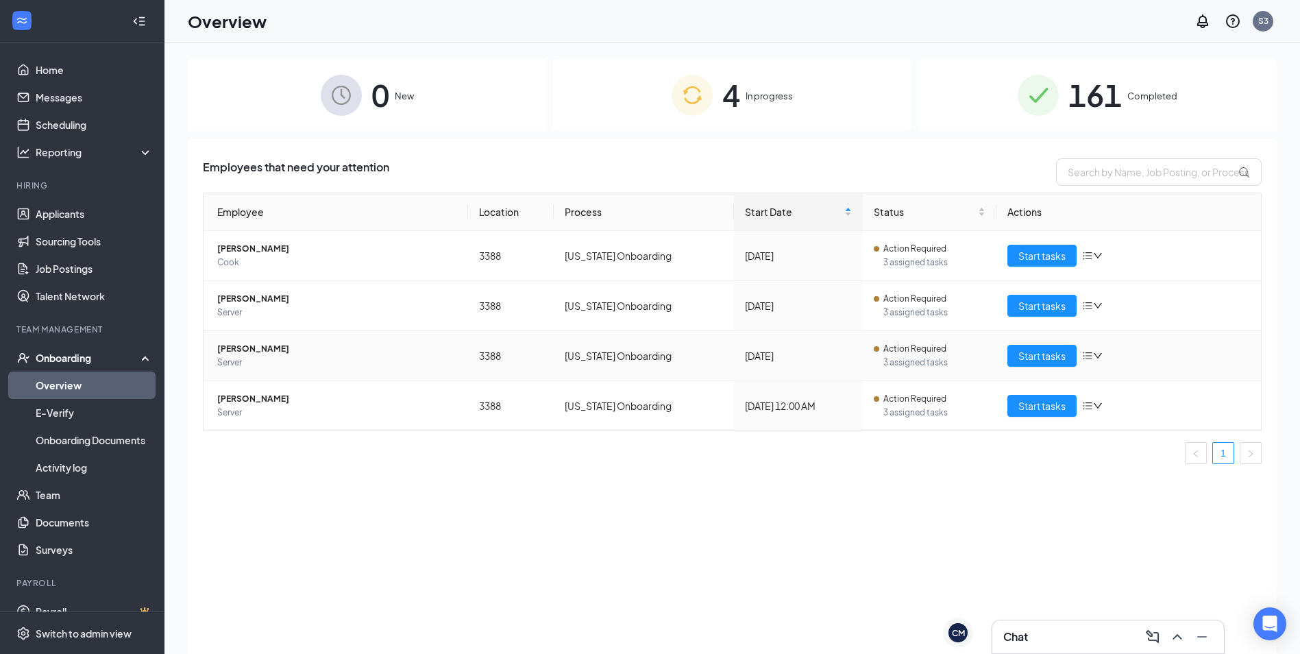
click at [381, 366] on span "Server" at bounding box center [337, 363] width 240 height 14
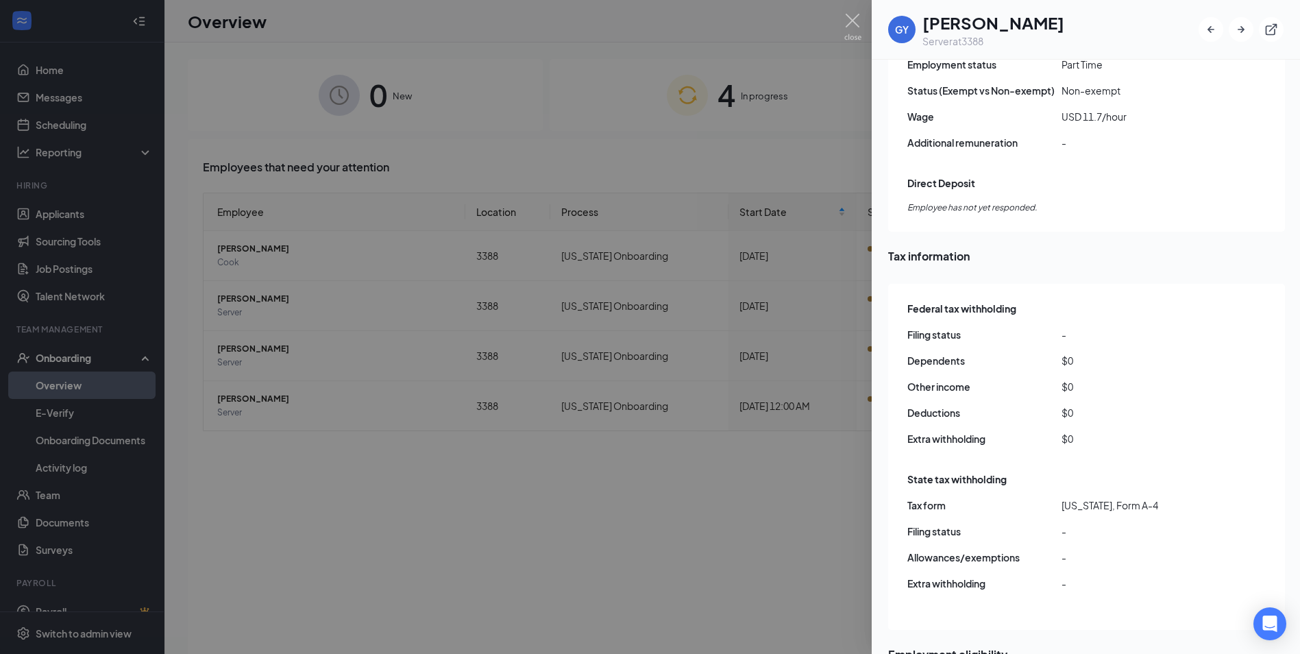
scroll to position [1028, 0]
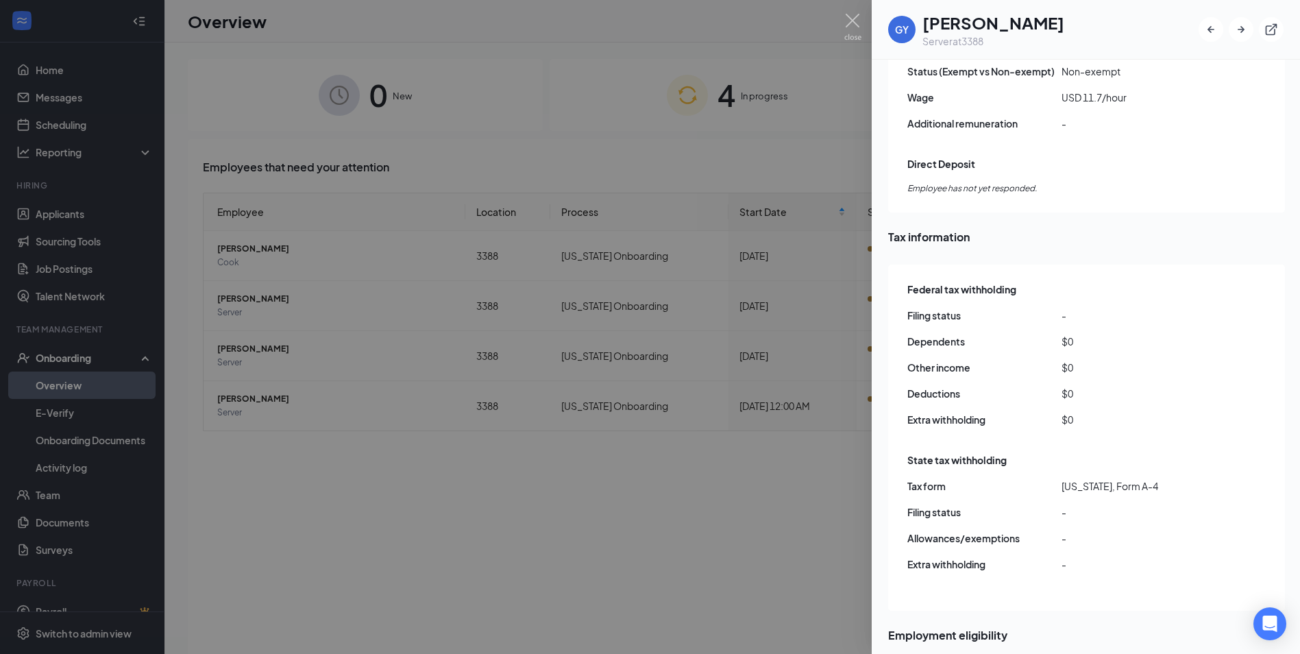
click at [733, 465] on div at bounding box center [650, 327] width 1300 height 654
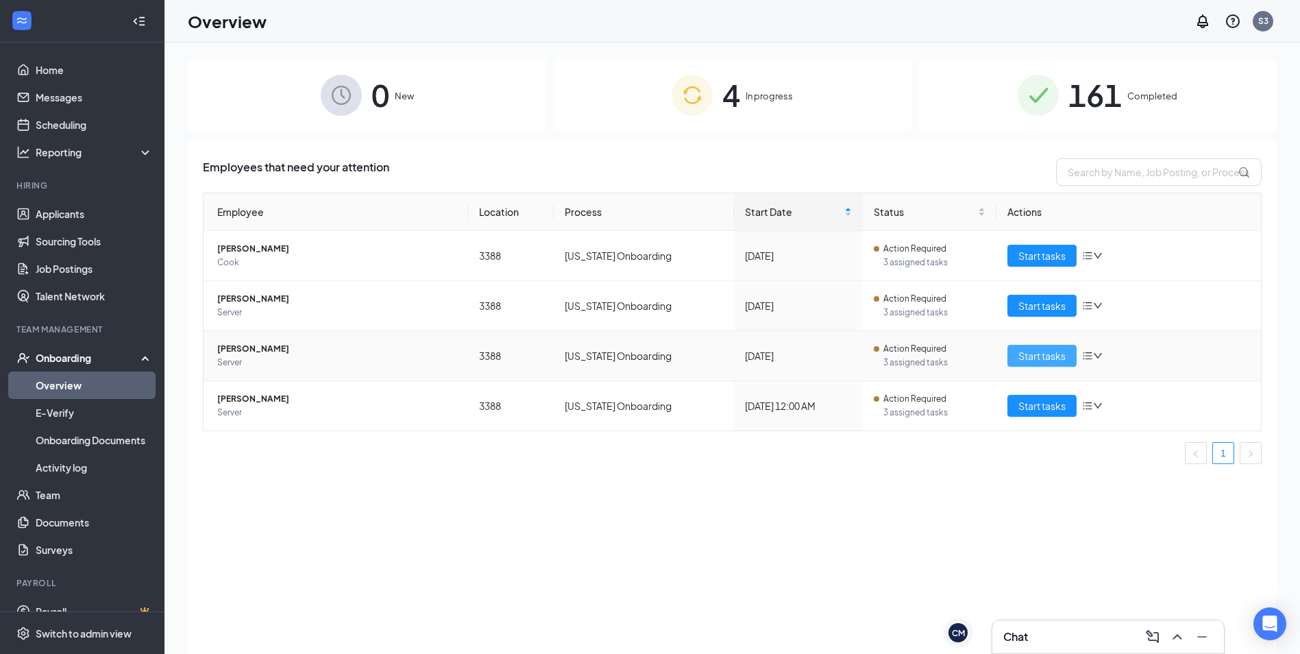
click at [1032, 360] on span "Start tasks" at bounding box center [1041, 355] width 47 height 15
